Goal: Use online tool/utility

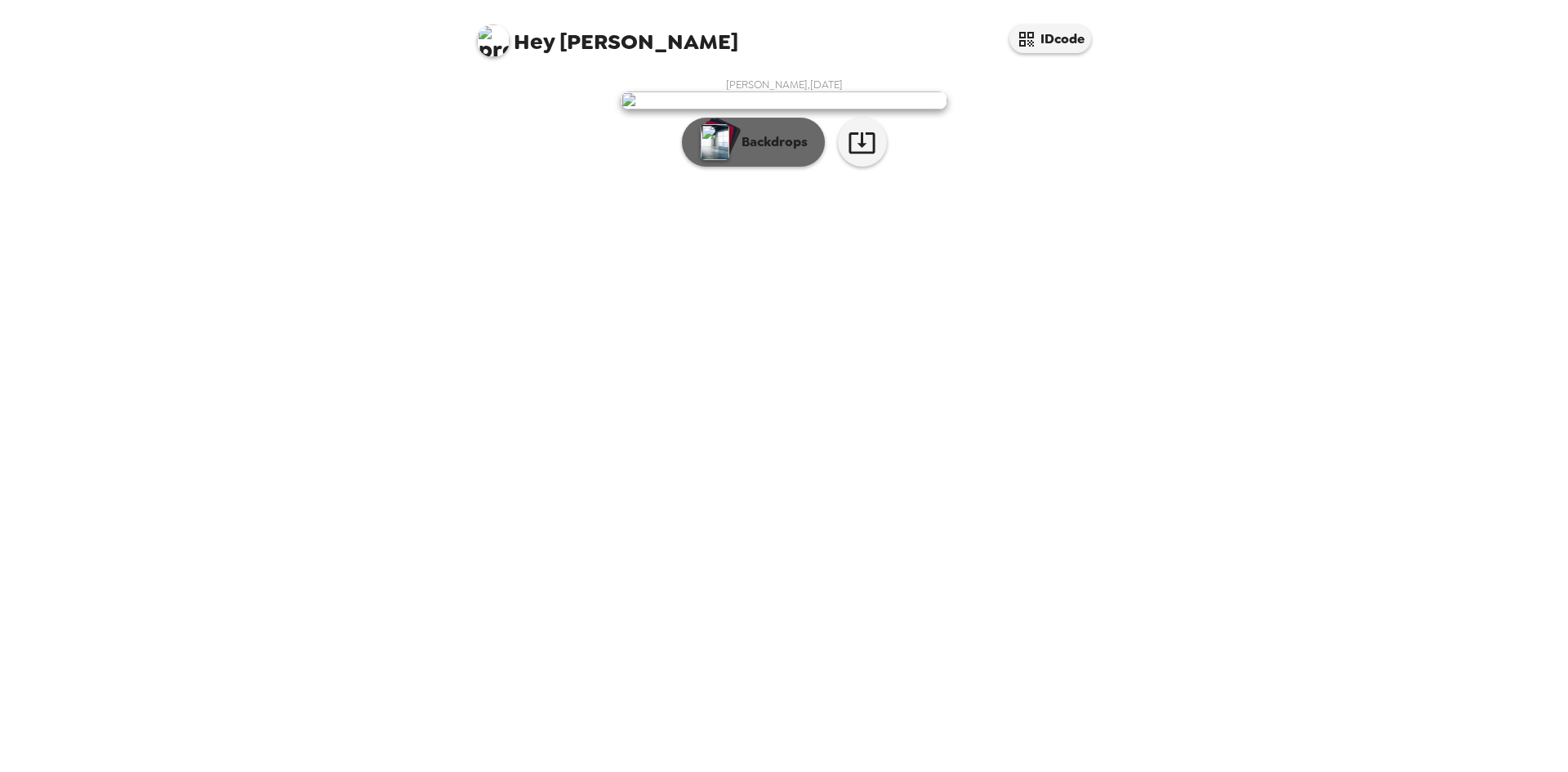
click at [778, 152] on p "Backdrops" at bounding box center [771, 142] width 74 height 20
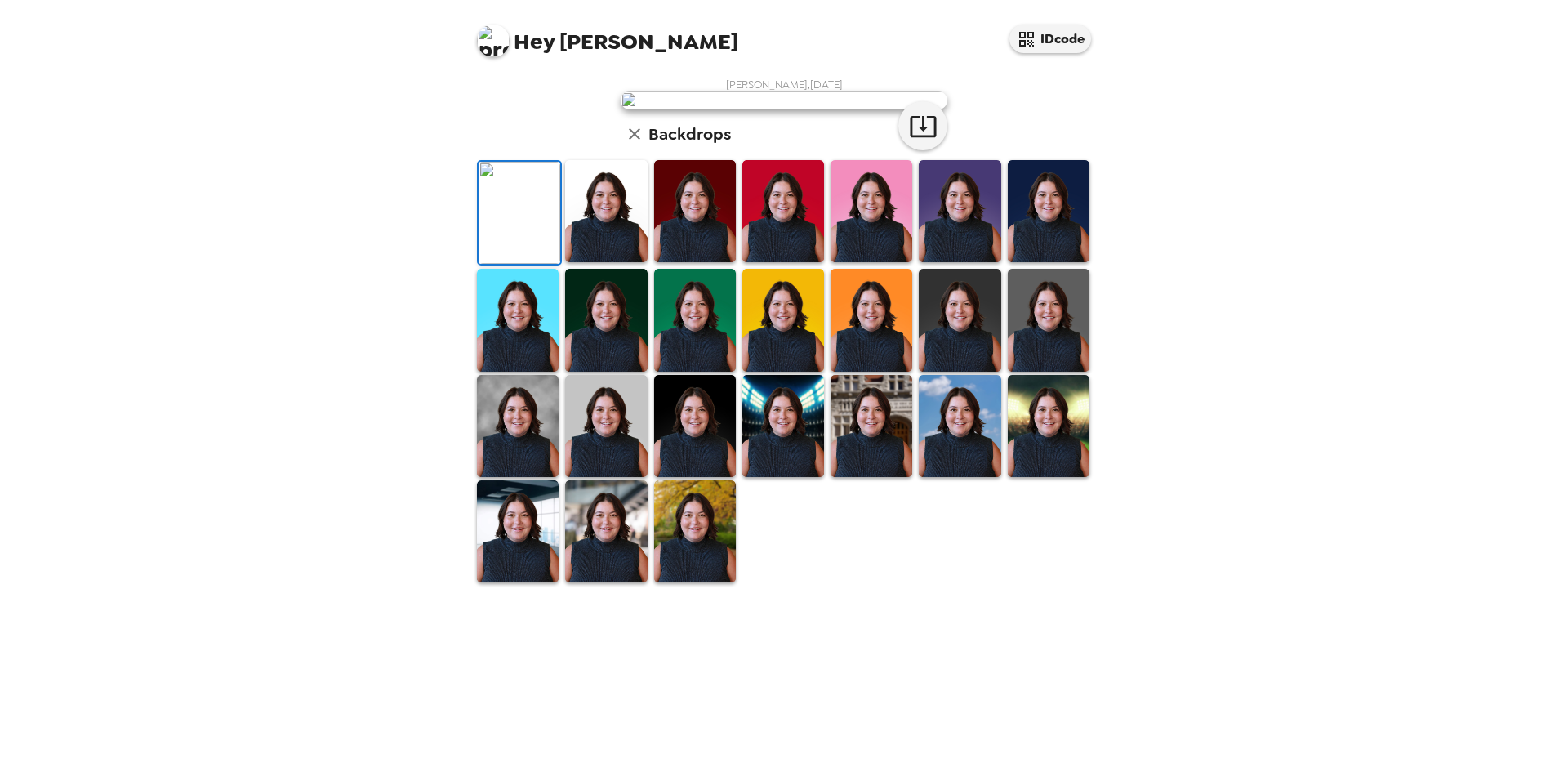
scroll to position [219, 0]
click at [611, 477] on img at bounding box center [606, 426] width 82 height 102
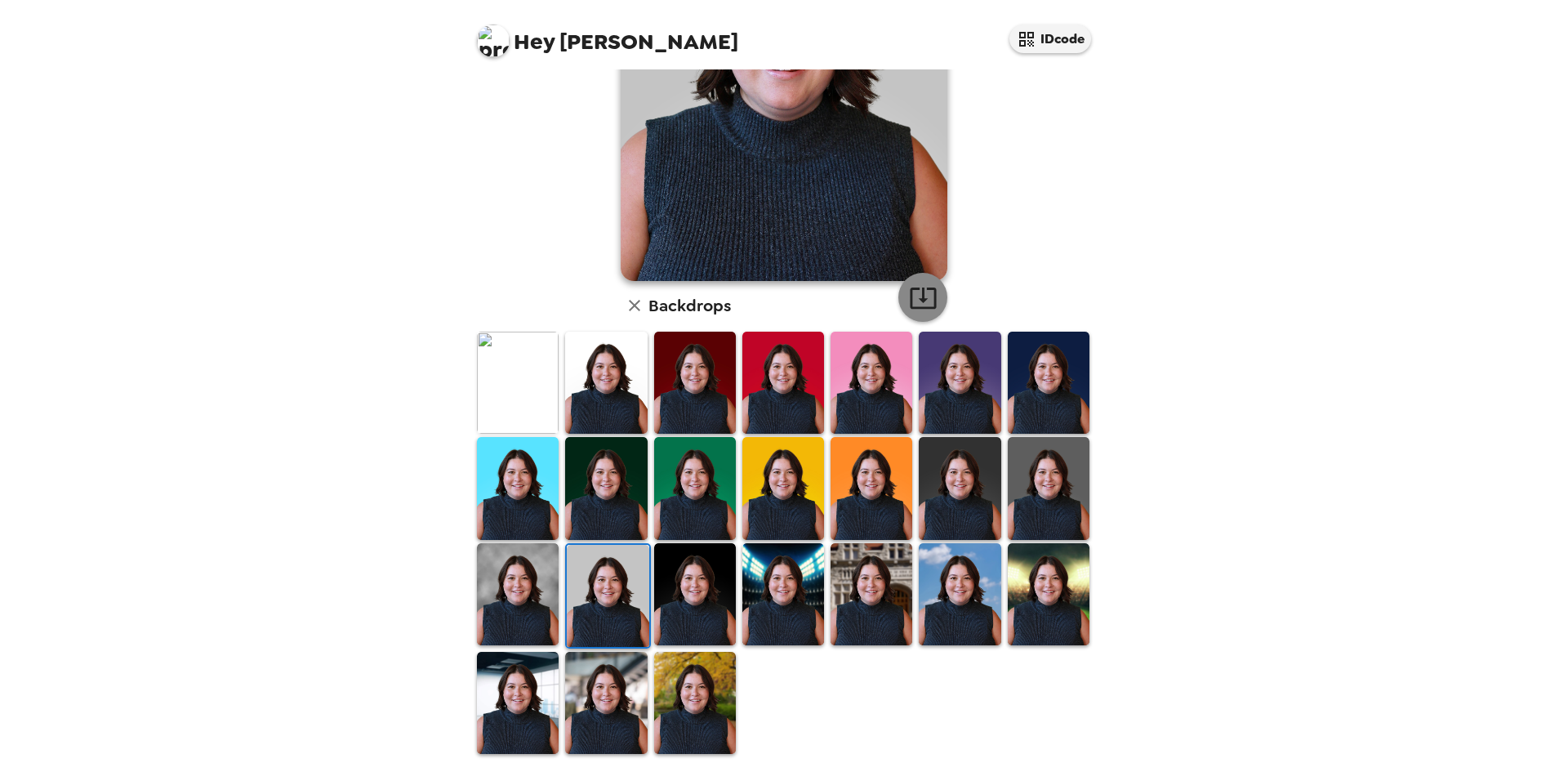
click at [937, 307] on button "button" at bounding box center [923, 297] width 49 height 49
